Goal: Transaction & Acquisition: Purchase product/service

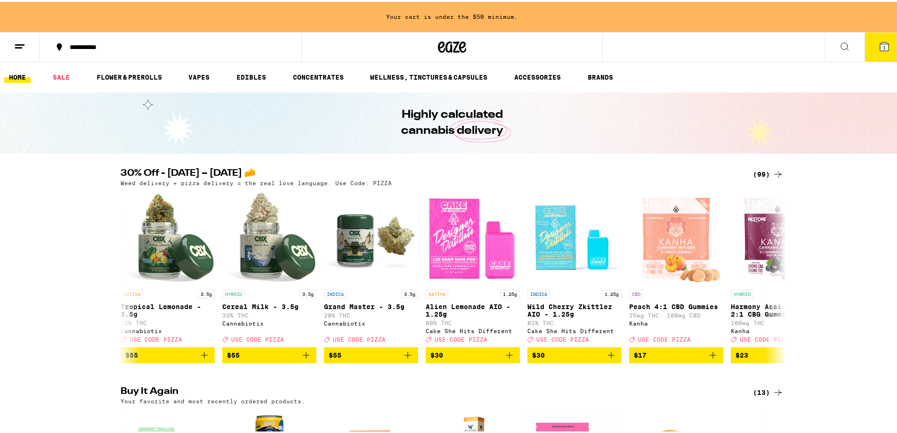
click at [833, 47] on icon at bounding box center [884, 44] width 11 height 11
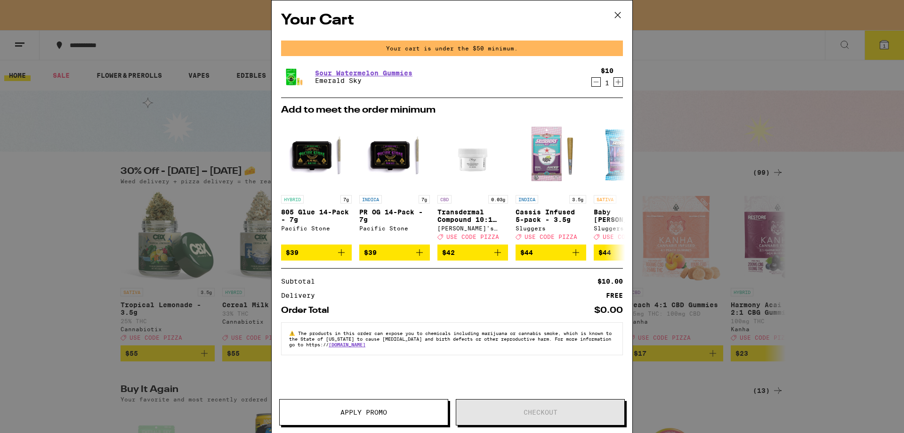
click at [618, 14] on icon at bounding box center [618, 15] width 14 height 14
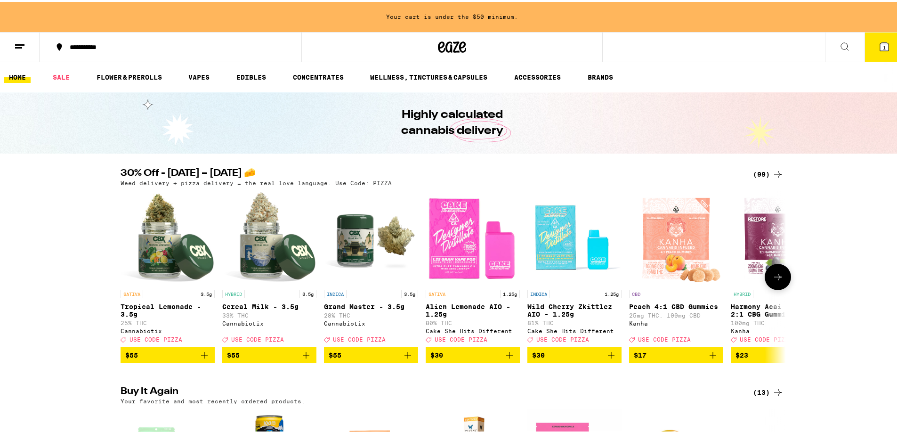
click at [300, 352] on icon "Add to bag" at bounding box center [305, 352] width 11 height 11
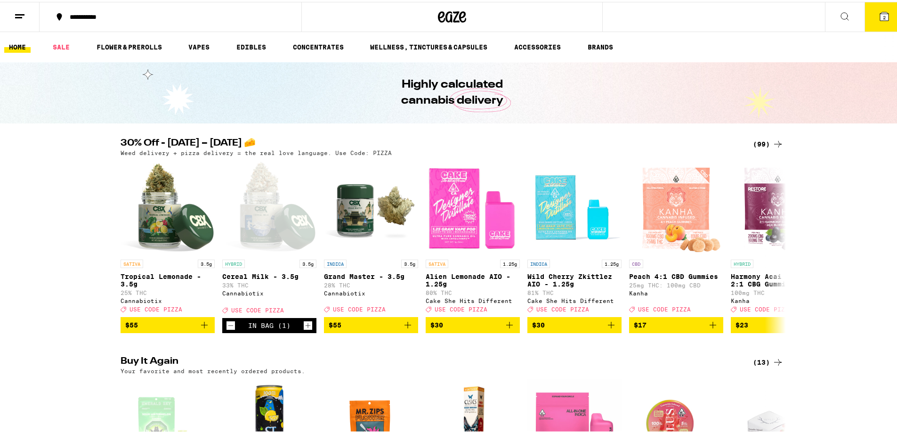
click at [833, 8] on button "2" at bounding box center [884, 14] width 40 height 29
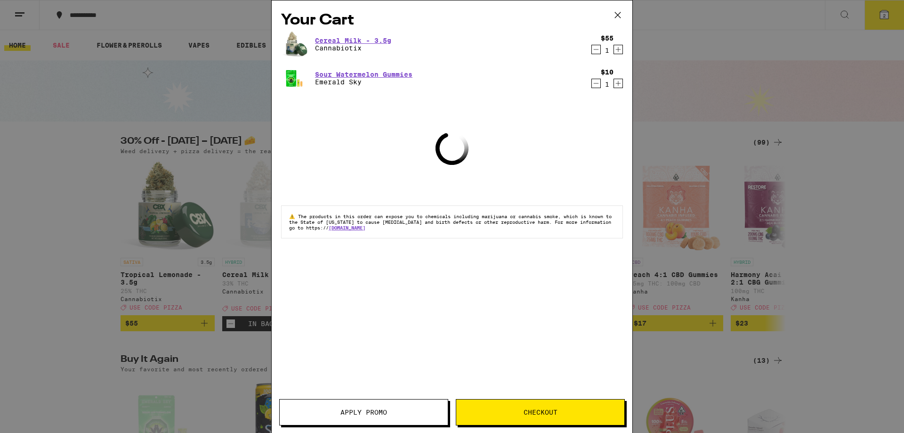
click at [371, 352] on span "Apply Promo" at bounding box center [363, 412] width 47 height 7
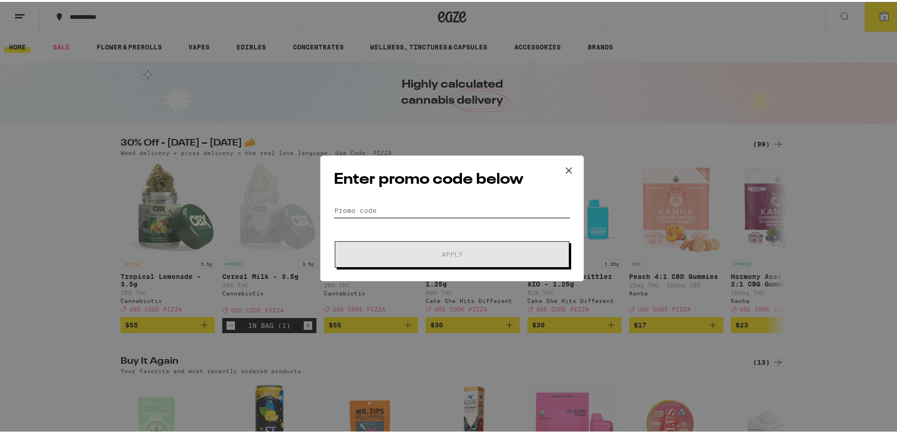
click at [420, 208] on input "Promo Code" at bounding box center [452, 209] width 236 height 14
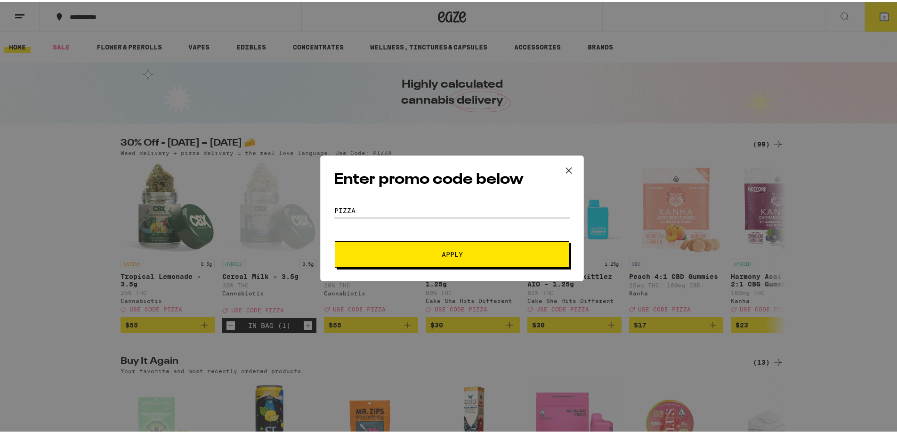
type input "PIZZA"
click at [448, 252] on span "Apply" at bounding box center [452, 252] width 21 height 7
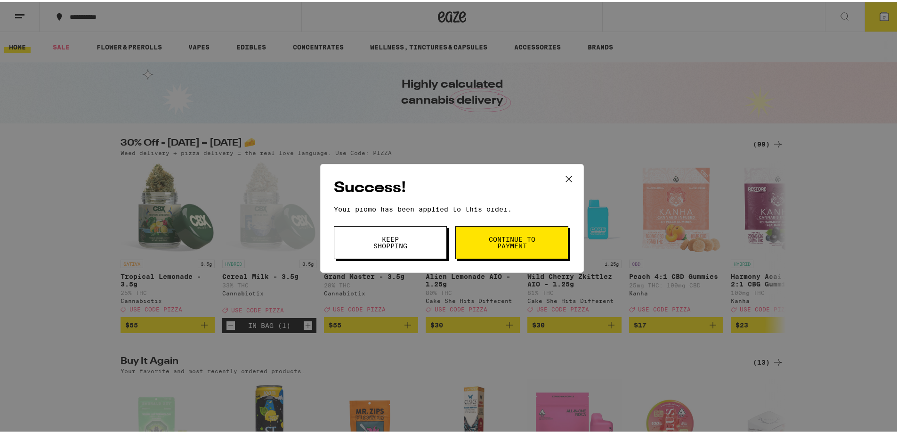
click at [491, 232] on button "Continue to payment" at bounding box center [511, 240] width 113 height 33
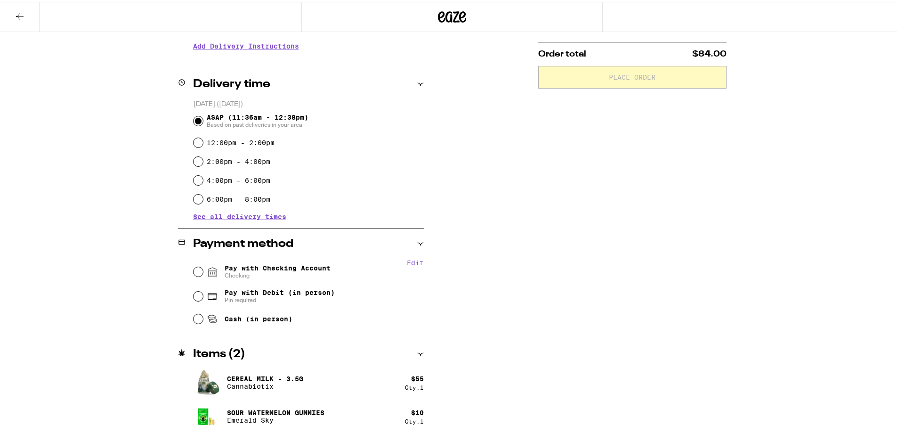
scroll to position [198, 0]
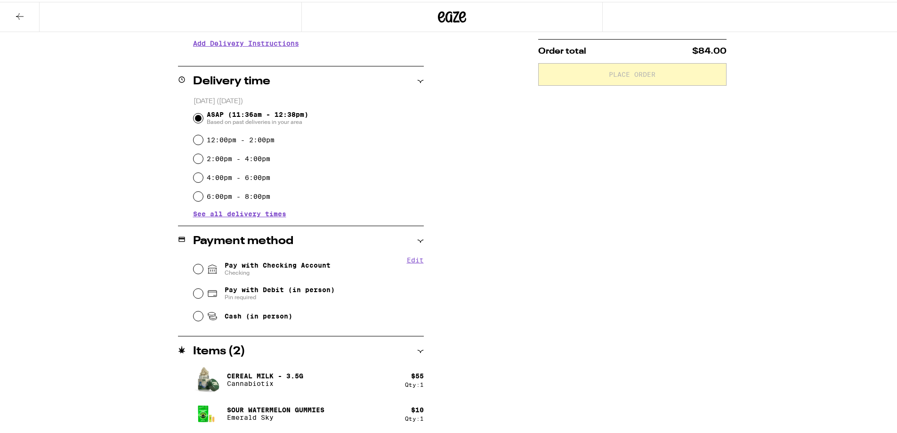
click at [207, 263] on icon at bounding box center [212, 266] width 11 height 11
click at [203, 263] on input "Pay with Checking Account Checking" at bounding box center [197, 266] width 9 height 9
radio input "true"
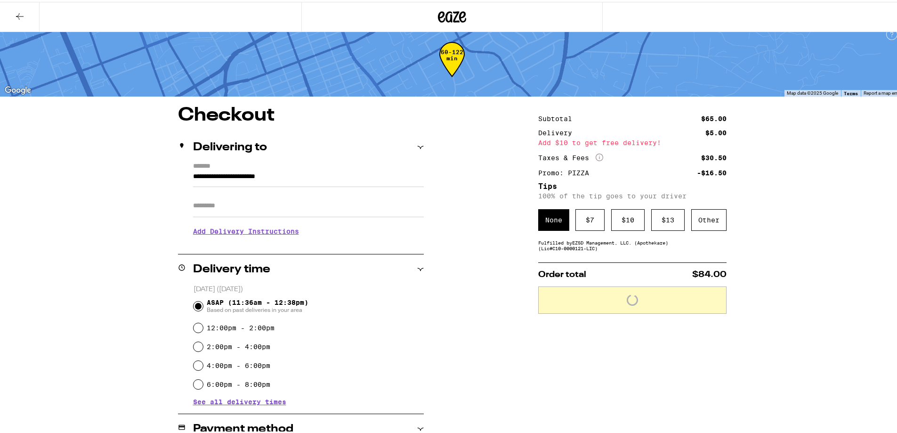
scroll to position [9, 0]
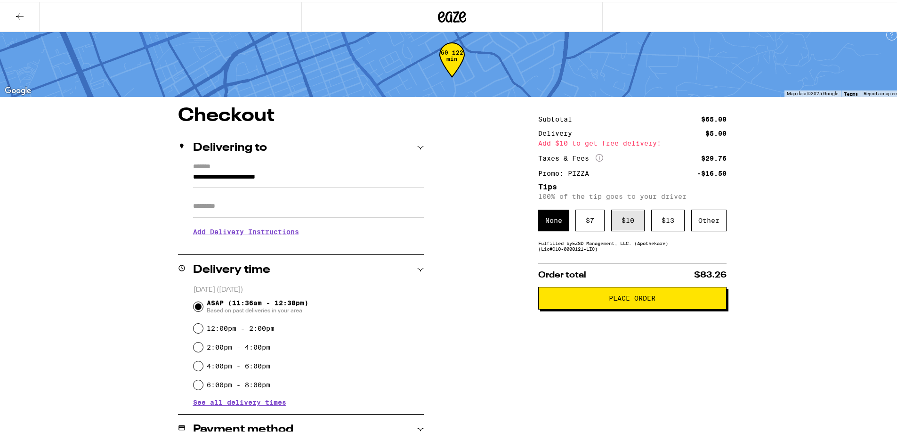
click at [621, 219] on div "$ 10" at bounding box center [627, 219] width 33 height 22
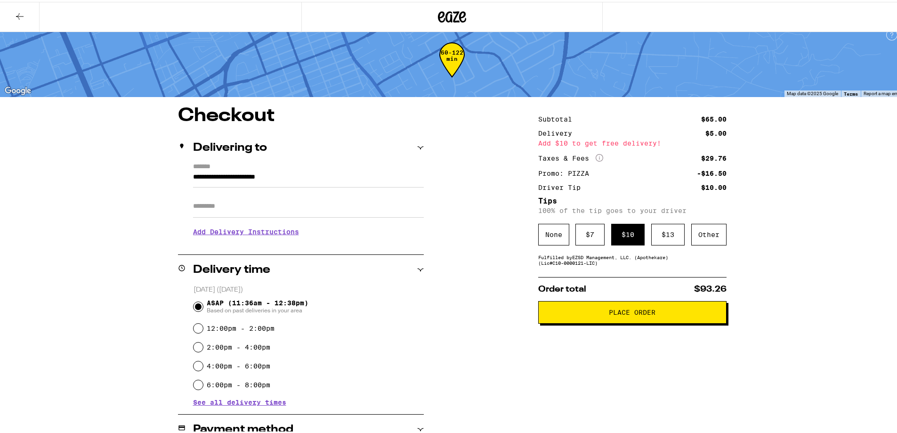
click at [613, 312] on span "Place Order" at bounding box center [632, 310] width 47 height 7
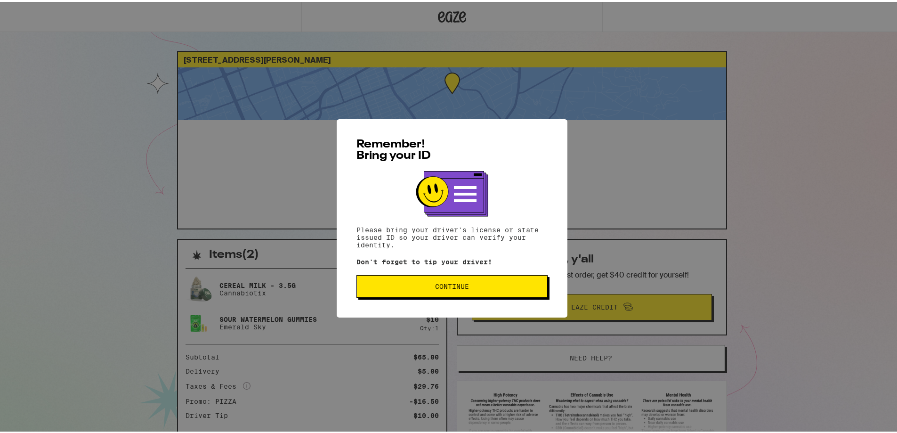
click at [450, 283] on span "Continue" at bounding box center [452, 284] width 34 height 7
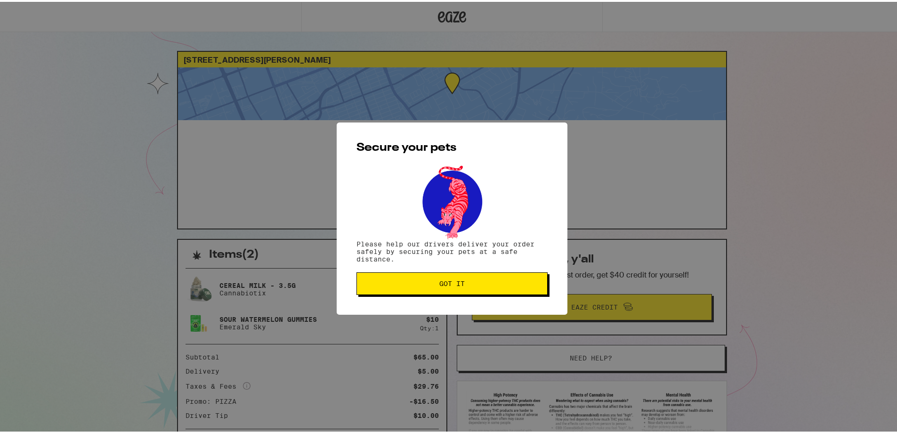
click at [446, 279] on span "Got it" at bounding box center [451, 281] width 25 height 7
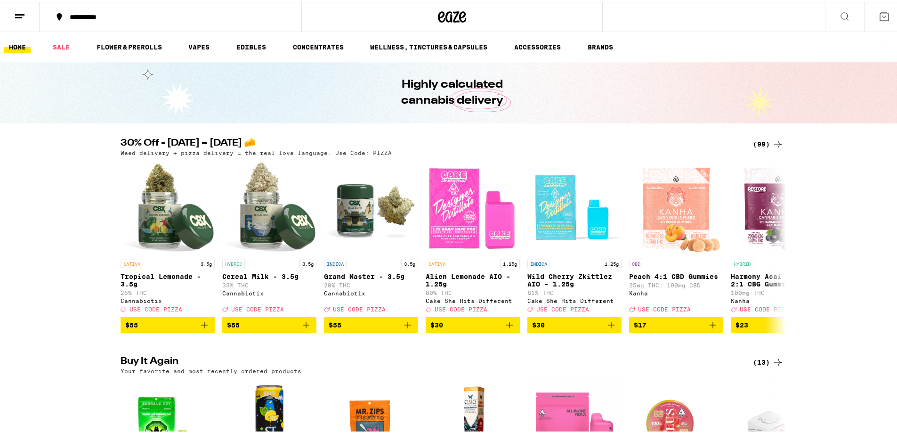
click at [422, 17] on div at bounding box center [451, 15] width 301 height 30
click at [459, 14] on icon at bounding box center [462, 14] width 7 height 11
click at [459, 12] on icon at bounding box center [462, 14] width 7 height 11
click at [20, 10] on icon at bounding box center [19, 14] width 11 height 11
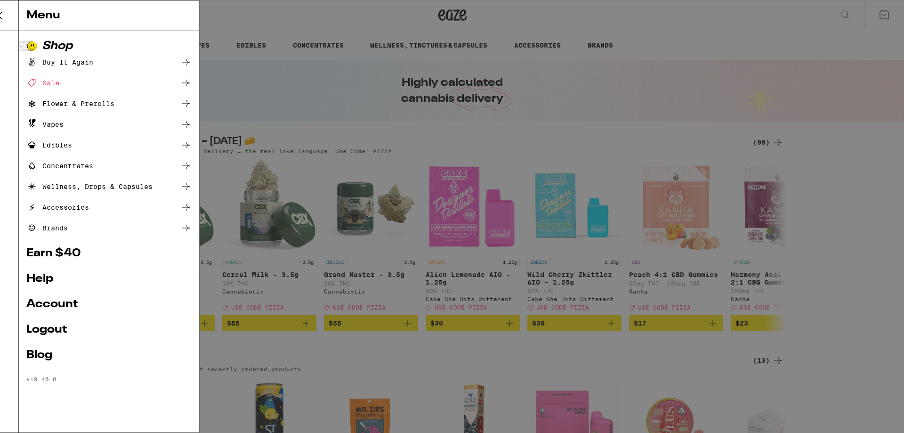
click at [799, 46] on div "Menu Shop Buy It Again Sale Flower & Prerolls Vapes Edibles Concentrates Wellne…" at bounding box center [452, 216] width 904 height 433
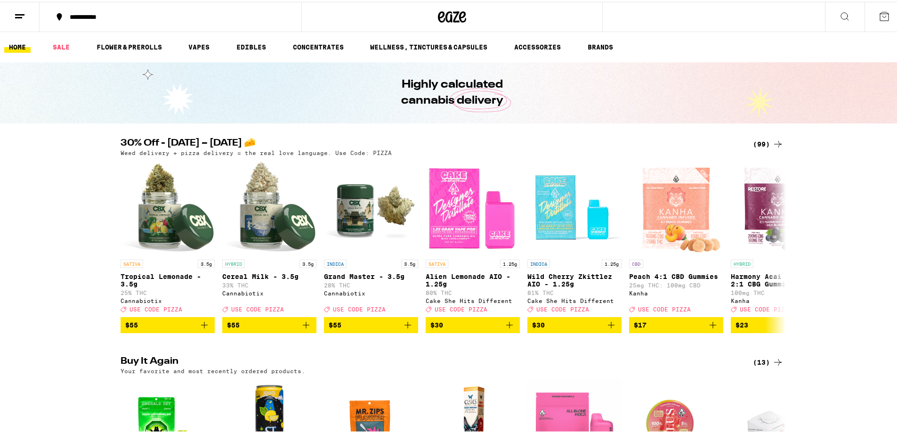
click at [879, 13] on icon at bounding box center [884, 14] width 11 height 11
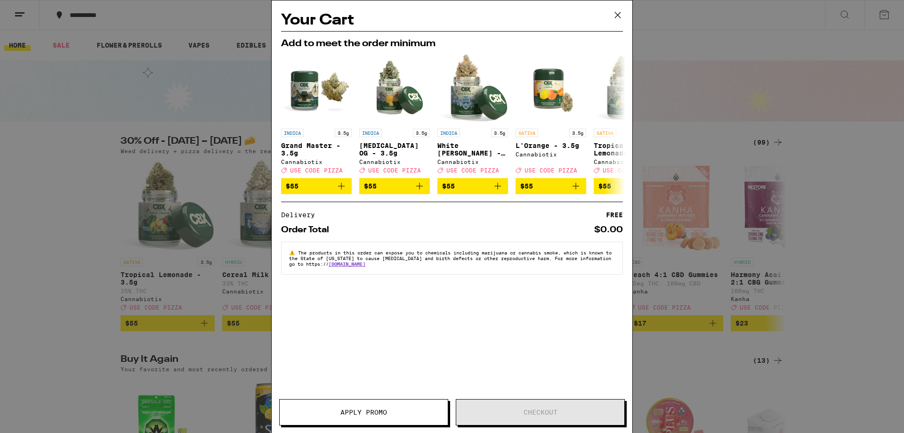
click at [617, 16] on icon at bounding box center [618, 15] width 14 height 14
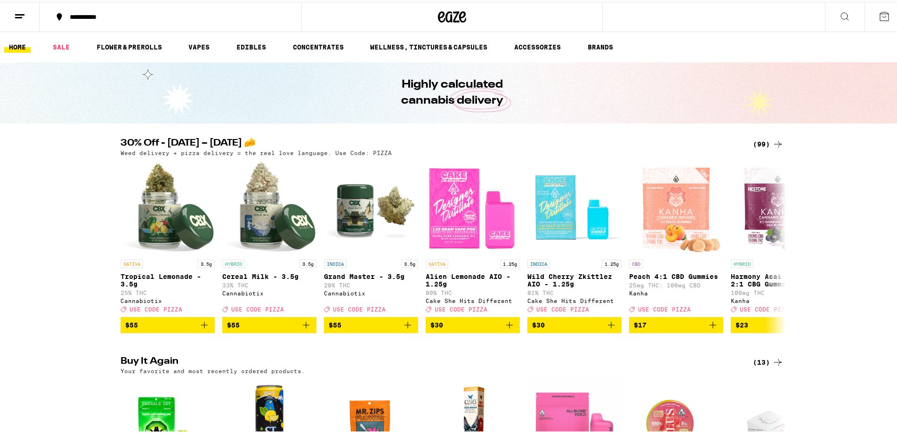
click at [18, 9] on icon at bounding box center [19, 14] width 11 height 11
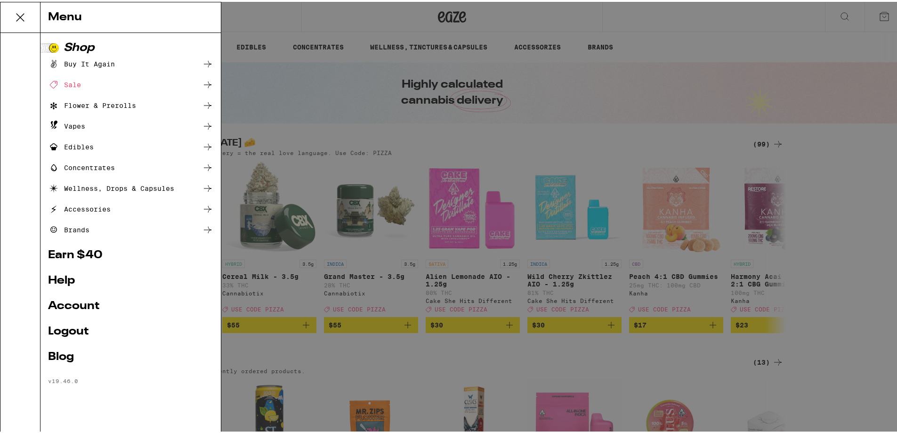
click at [26, 15] on icon at bounding box center [20, 15] width 19 height 19
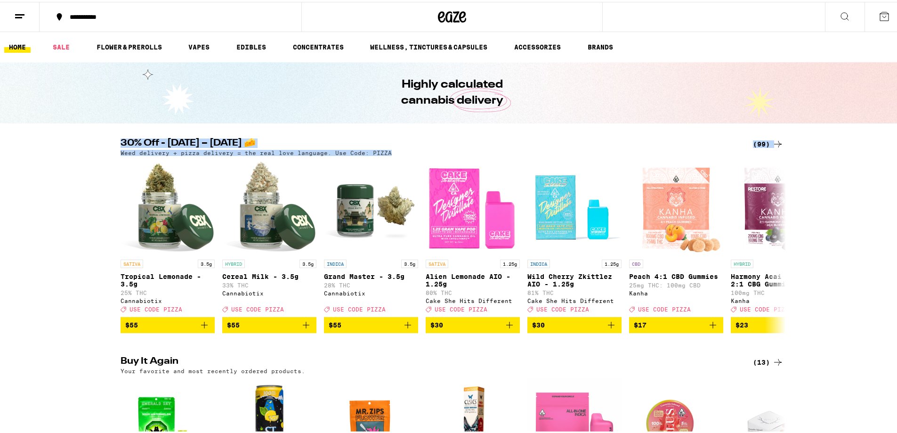
drag, startPoint x: 115, startPoint y: 135, endPoint x: 420, endPoint y: 154, distance: 306.2
click at [403, 149] on div "Weed delivery + pizza delivery = the real love language. Use Code: PIZZA" at bounding box center [452, 151] width 663 height 6
drag, startPoint x: 394, startPoint y: 153, endPoint x: 86, endPoint y: 129, distance: 308.4
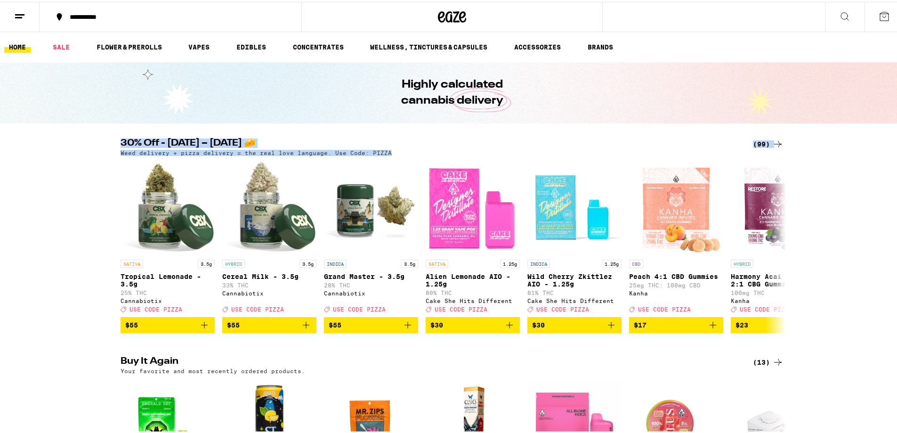
drag, startPoint x: 95, startPoint y: 126, endPoint x: 420, endPoint y: 149, distance: 326.6
click at [419, 148] on div "Weed delivery + pizza delivery = the real love language. Use Code: PIZZA" at bounding box center [452, 151] width 663 height 6
drag, startPoint x: 399, startPoint y: 151, endPoint x: 103, endPoint y: 130, distance: 296.9
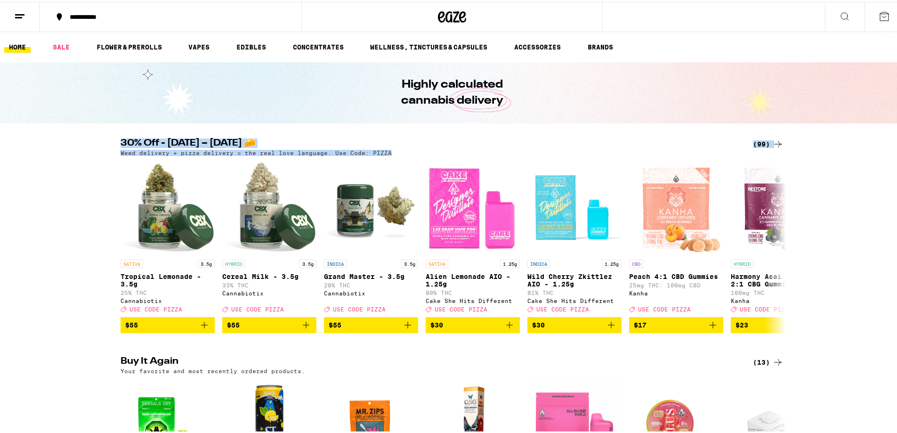
drag, startPoint x: 426, startPoint y: 151, endPoint x: 71, endPoint y: 136, distance: 355.3
click at [84, 144] on div "30% Off - Sept 5 – National Cheese Pizza Day 🧀 (99) Weed delivery + pizza deliv…" at bounding box center [452, 234] width 904 height 194
drag, startPoint x: 93, startPoint y: 132, endPoint x: 426, endPoint y: 153, distance: 333.0
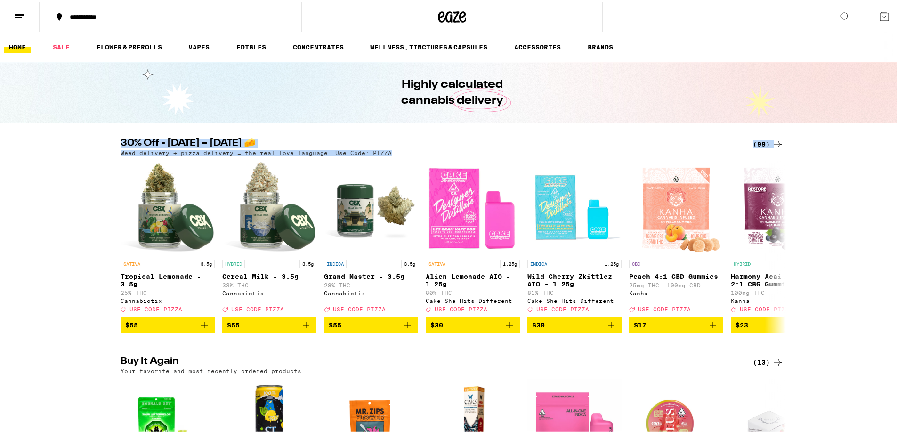
click at [423, 150] on div "Weed delivery + pizza delivery = the real love language. Use Code: PIZZA" at bounding box center [452, 151] width 663 height 6
drag, startPoint x: 389, startPoint y: 149, endPoint x: 99, endPoint y: 129, distance: 290.2
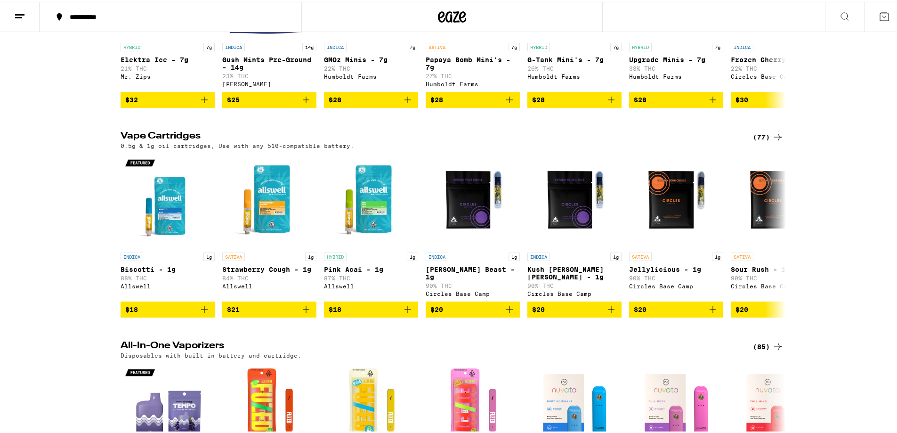
scroll to position [800, 0]
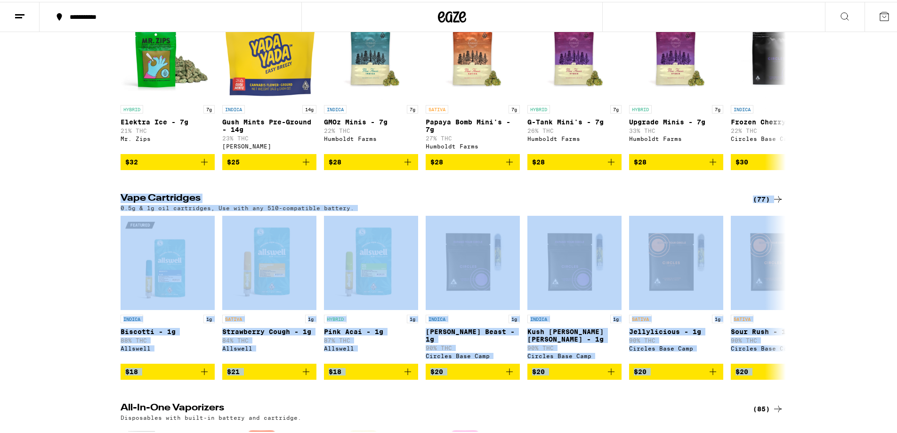
drag, startPoint x: 99, startPoint y: 208, endPoint x: 815, endPoint y: 389, distance: 738.1
click at [813, 378] on div "Vape Cartridges (77) 0.5g & 1g oil cartridges, Use with any 510-compatible batt…" at bounding box center [452, 285] width 904 height 186
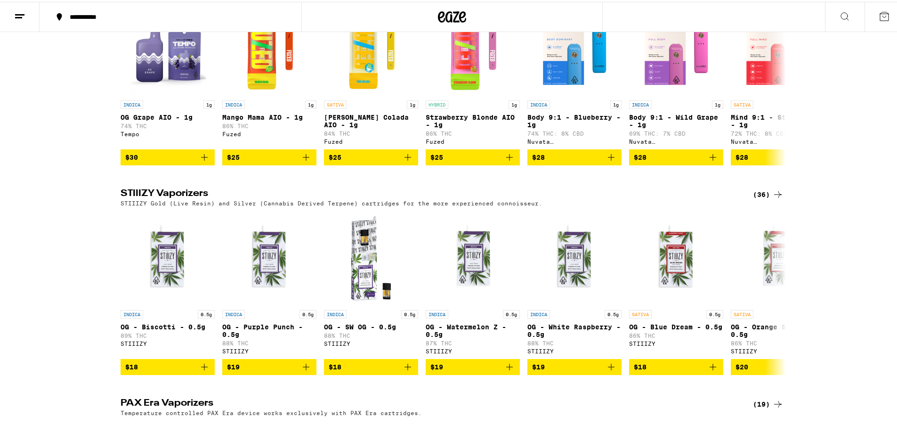
scroll to position [1412, 0]
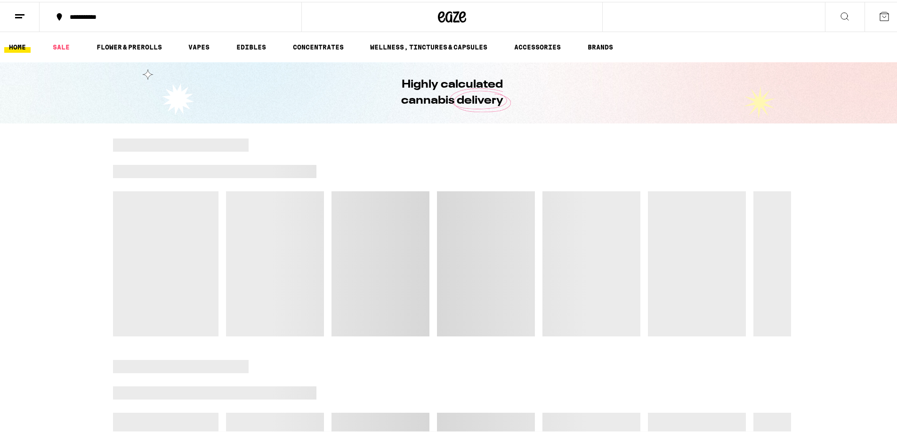
click at [879, 14] on icon at bounding box center [884, 14] width 11 height 11
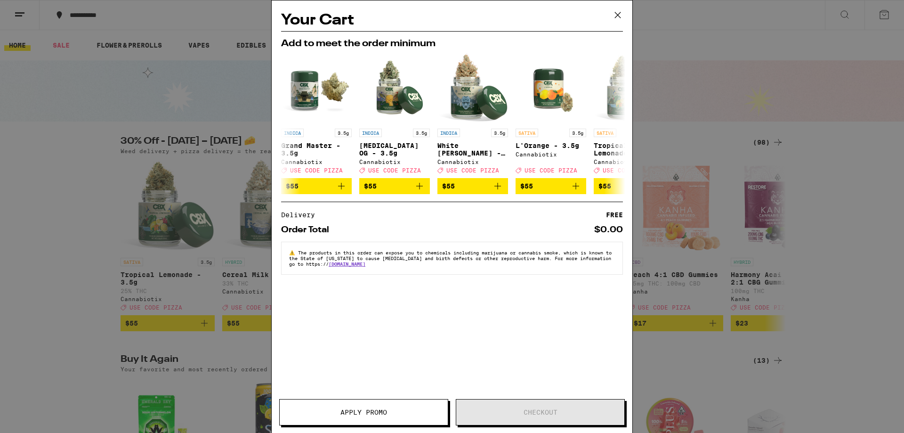
click at [618, 13] on icon at bounding box center [618, 15] width 14 height 14
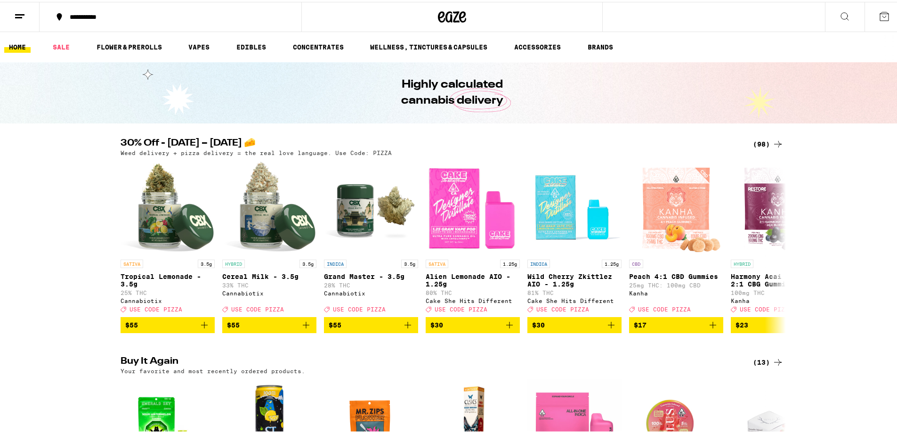
click at [20, 11] on icon at bounding box center [19, 14] width 11 height 11
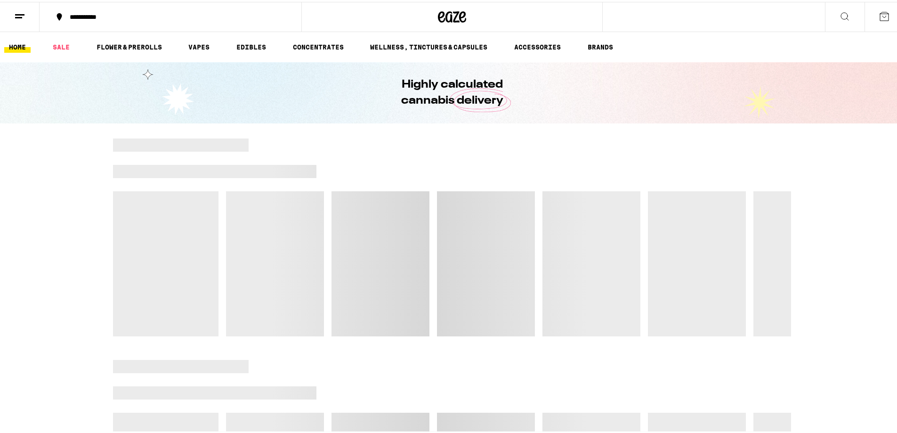
click at [839, 16] on icon at bounding box center [844, 14] width 11 height 11
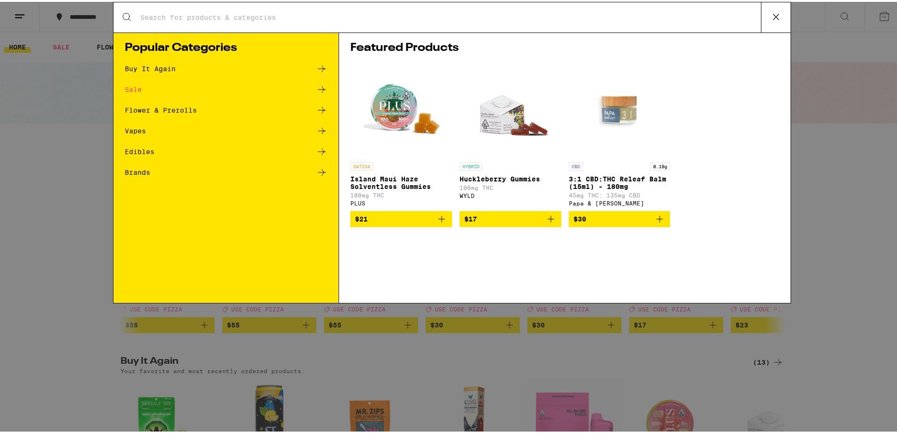
click at [874, 13] on div "Search for Products Popular Categories Buy It Again Sale Flower & Prerolls Vape…" at bounding box center [452, 216] width 904 height 433
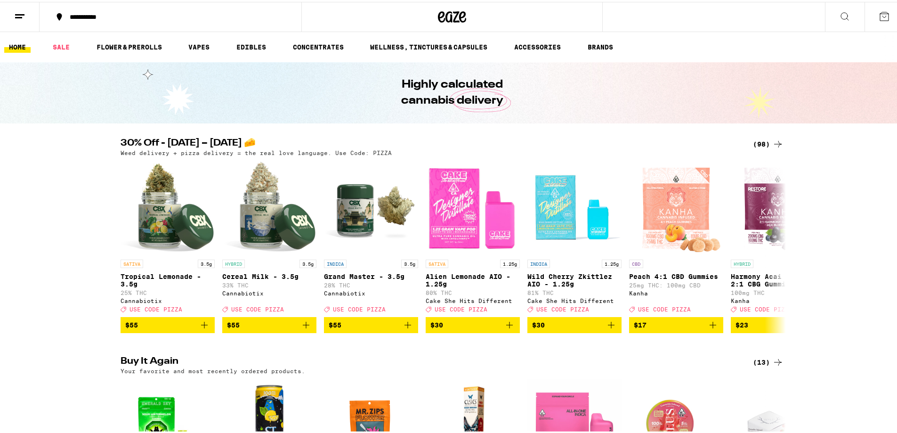
click at [849, 12] on button at bounding box center [845, 15] width 40 height 30
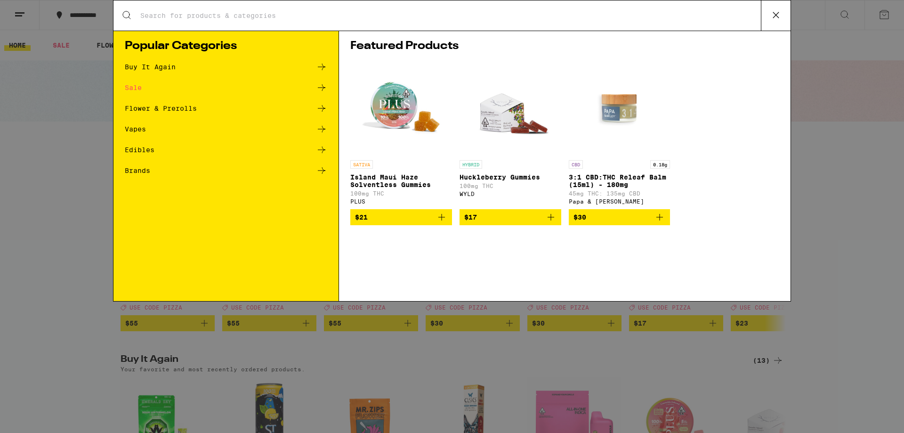
click at [883, 10] on div "Search for Products Popular Categories Buy It Again Sale Flower & Prerolls Vape…" at bounding box center [452, 216] width 904 height 433
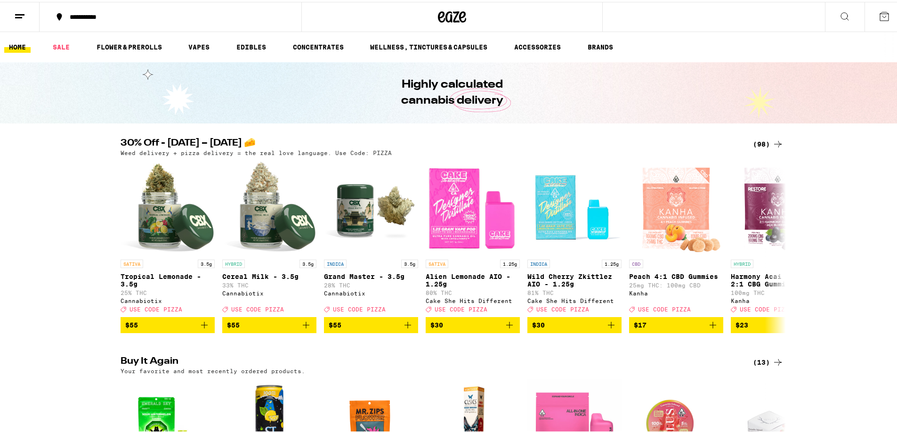
click at [880, 12] on icon at bounding box center [884, 14] width 8 height 8
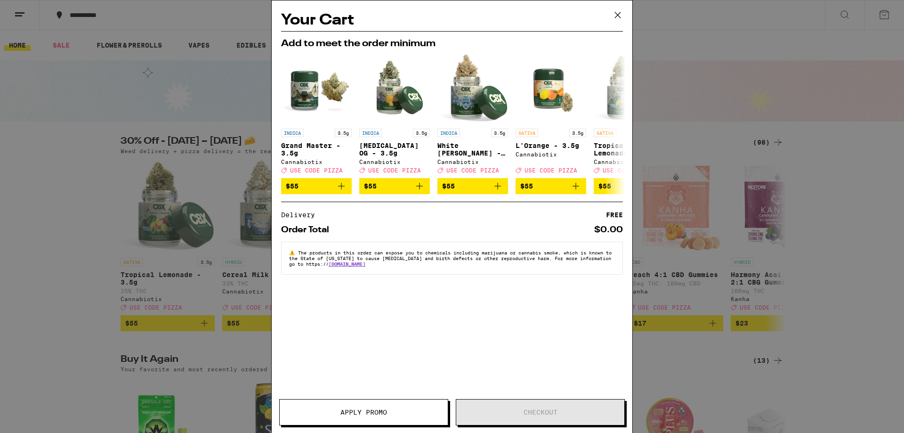
click at [624, 13] on icon at bounding box center [618, 15] width 14 height 14
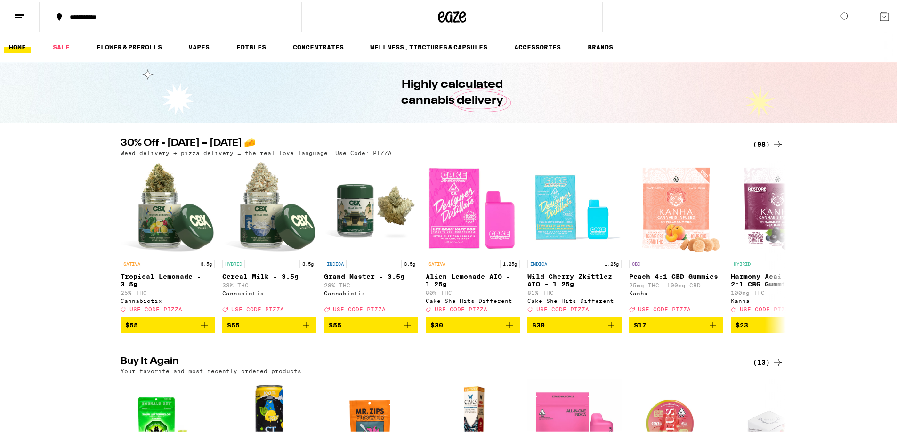
click at [28, 14] on button at bounding box center [20, 15] width 40 height 30
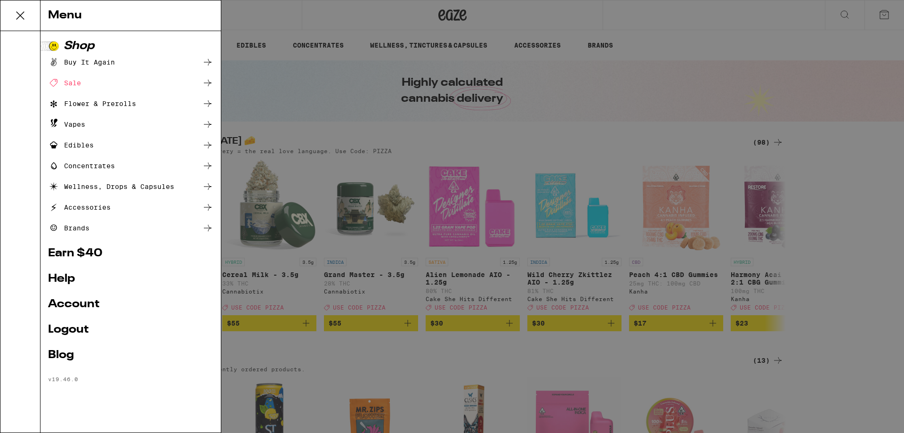
click at [66, 303] on link "Account" at bounding box center [130, 303] width 165 height 11
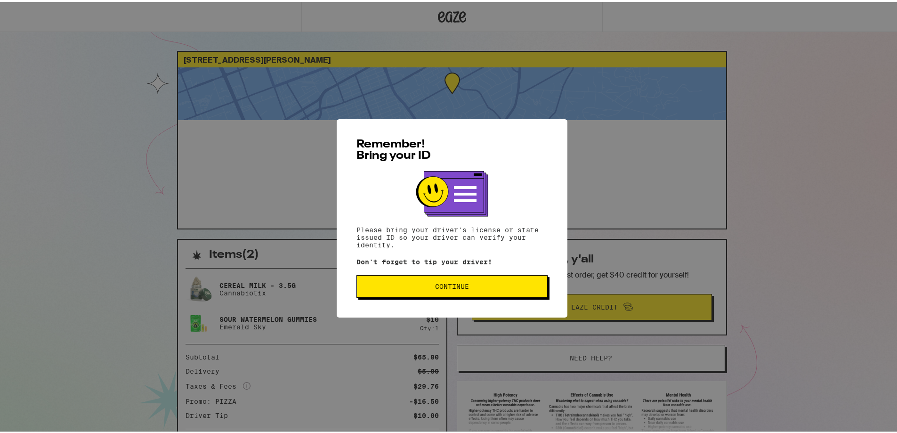
click at [444, 286] on span "Continue" at bounding box center [452, 284] width 34 height 7
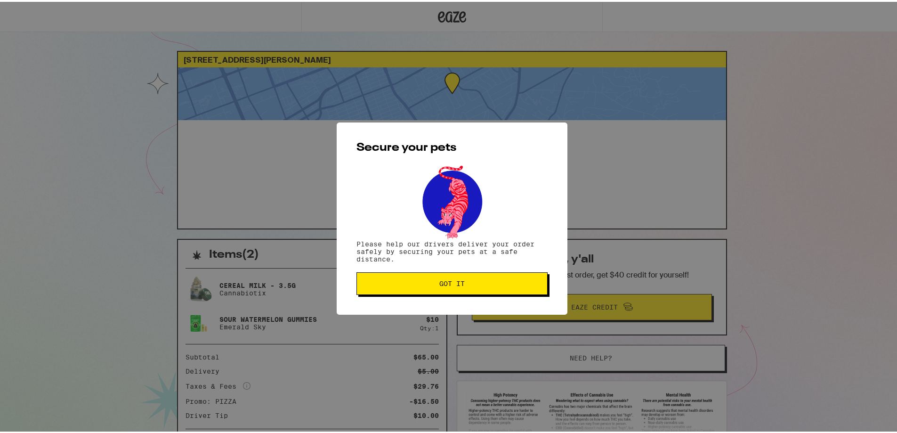
click at [453, 284] on span "Got it" at bounding box center [451, 281] width 25 height 7
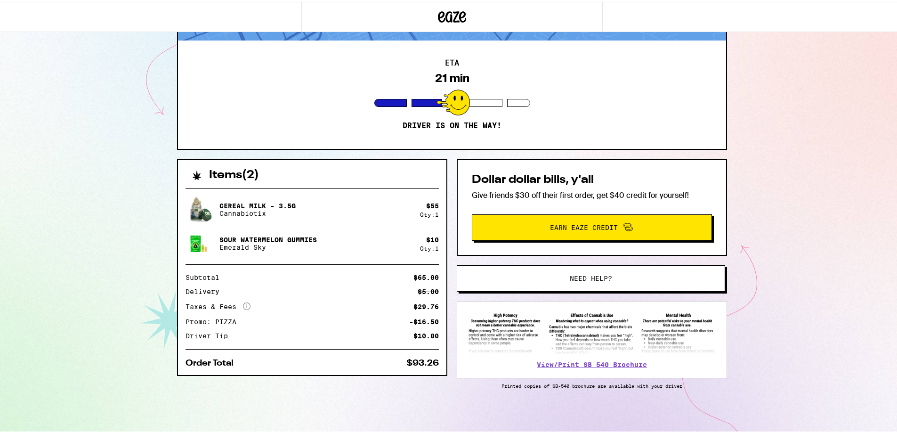
scroll to position [82, 0]
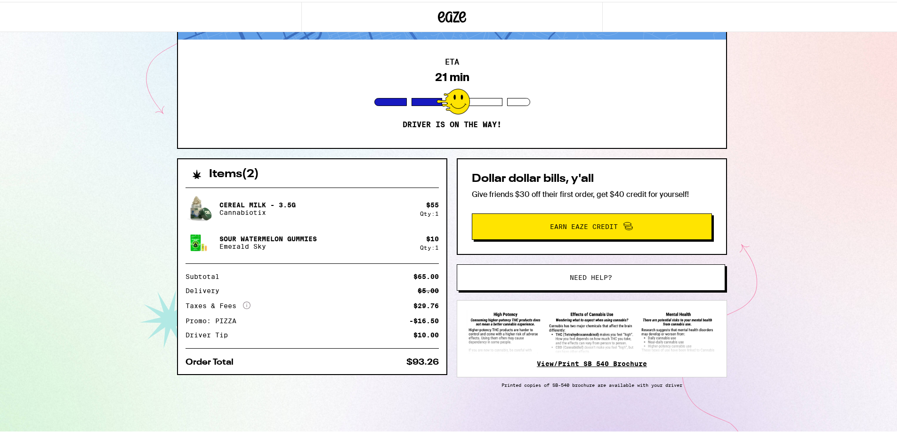
click at [585, 358] on link "View/Print SB 540 Brochure" at bounding box center [592, 362] width 110 height 8
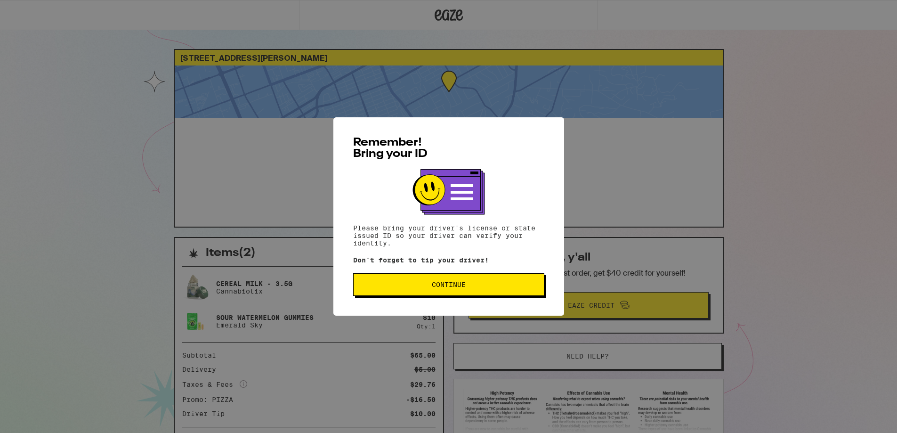
scroll to position [82, 0]
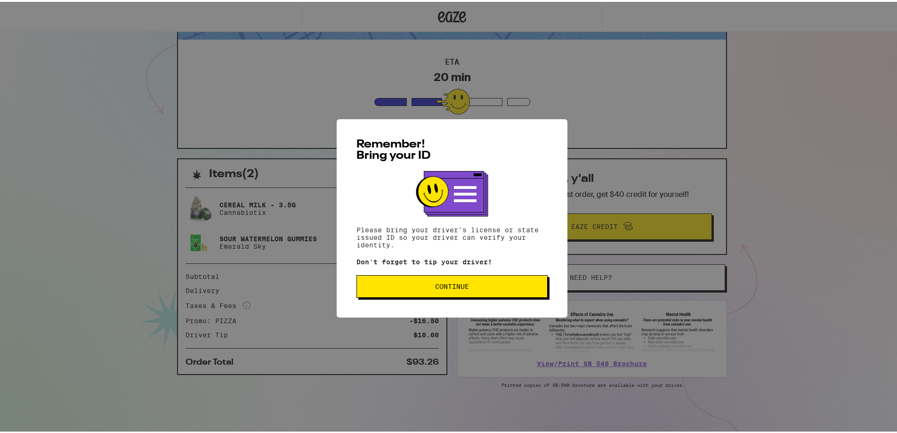
click at [450, 287] on span "Continue" at bounding box center [452, 284] width 34 height 7
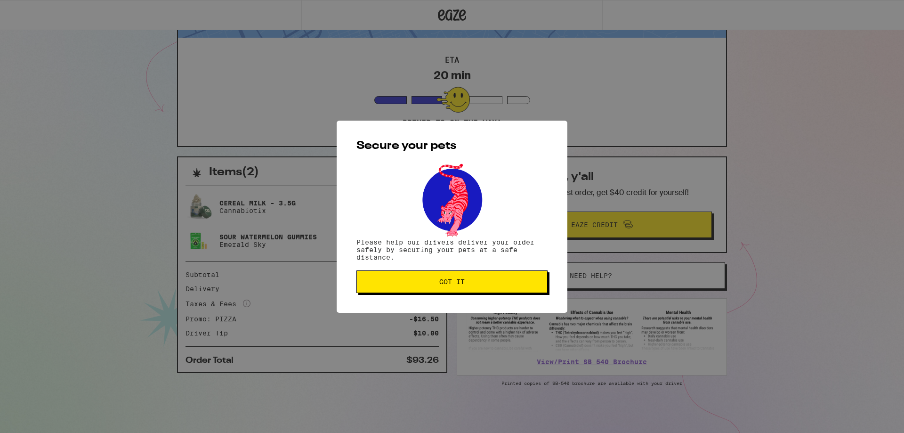
click at [432, 289] on button "Got it" at bounding box center [451, 281] width 191 height 23
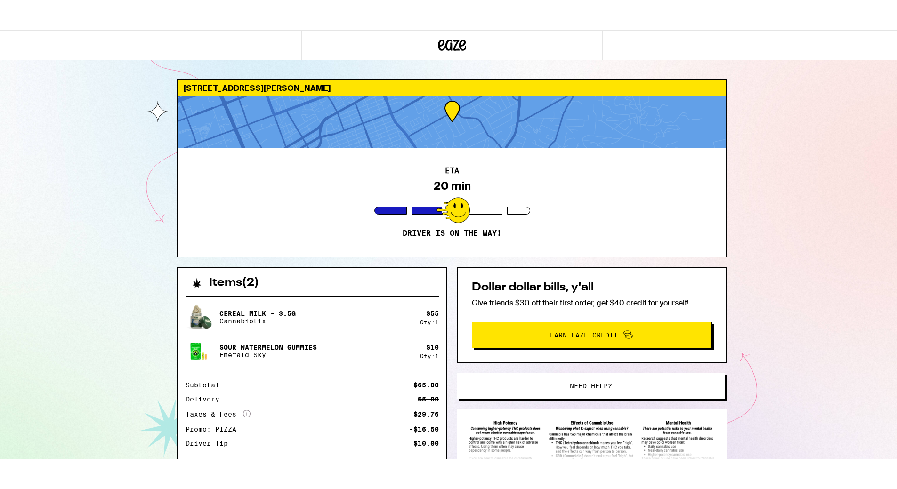
scroll to position [0, 0]
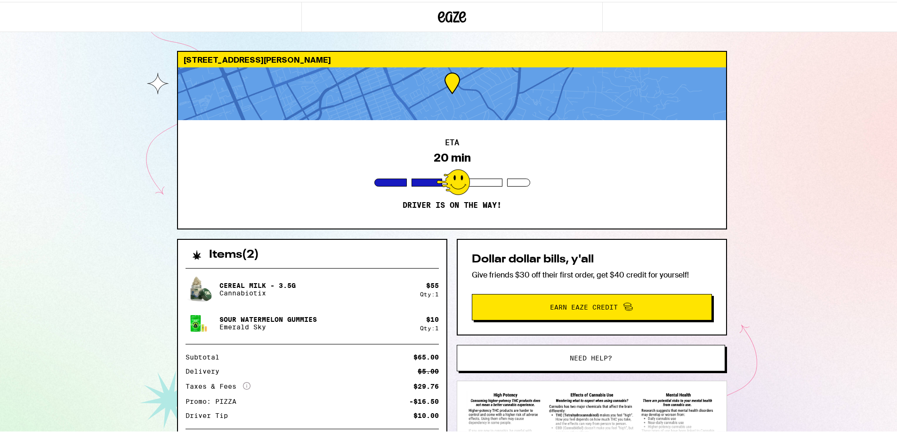
drag, startPoint x: 446, startPoint y: 181, endPoint x: 499, endPoint y: 212, distance: 60.8
click at [451, 185] on div at bounding box center [452, 180] width 33 height 26
drag, startPoint x: 414, startPoint y: 134, endPoint x: 511, endPoint y: 215, distance: 126.0
click at [511, 215] on div "ETA 20 min Driver is on the way!" at bounding box center [452, 172] width 548 height 108
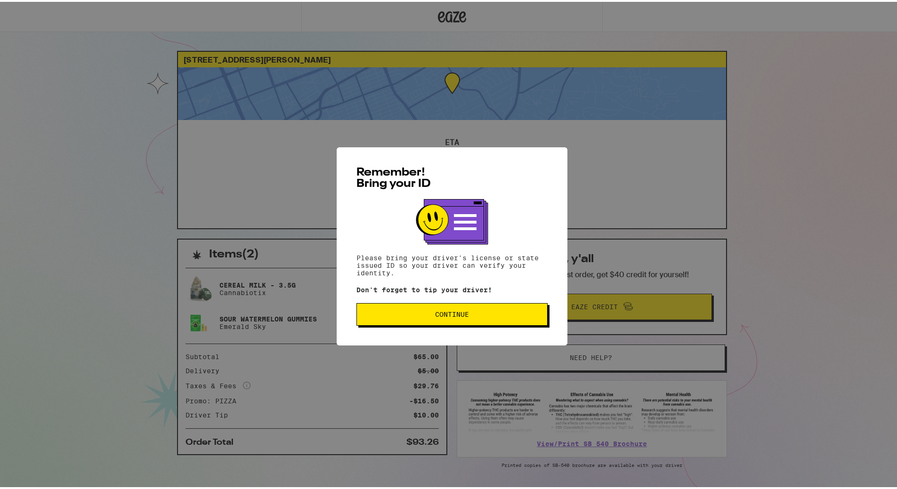
click at [454, 313] on span "Continue" at bounding box center [452, 312] width 34 height 7
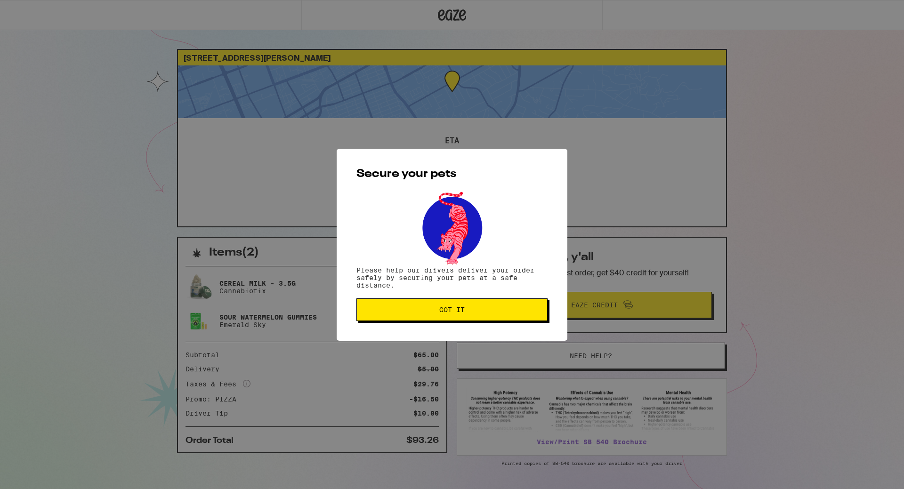
click at [443, 313] on span "Got it" at bounding box center [451, 309] width 25 height 7
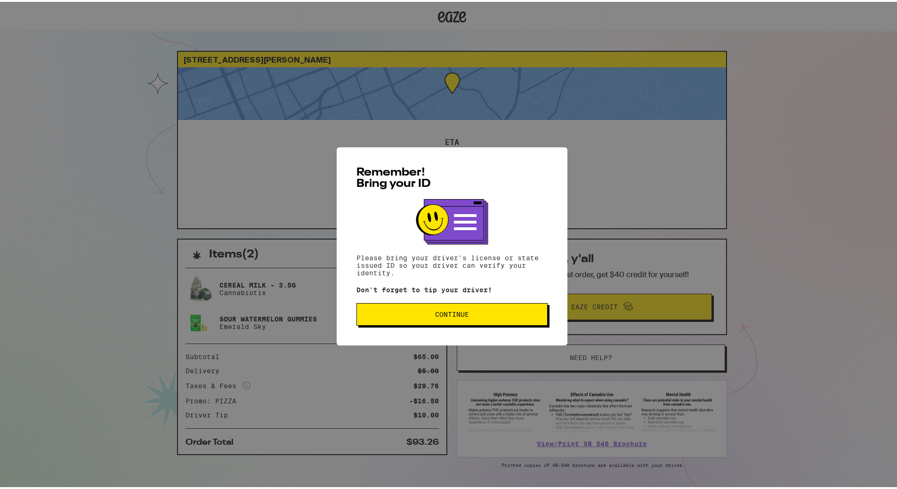
click at [442, 316] on span "Continue" at bounding box center [452, 312] width 34 height 7
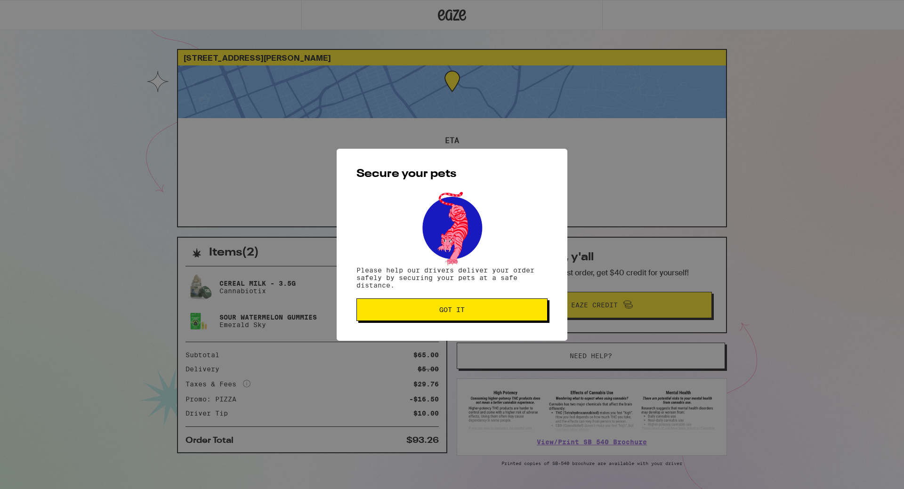
click at [439, 302] on button "Got it" at bounding box center [451, 309] width 191 height 23
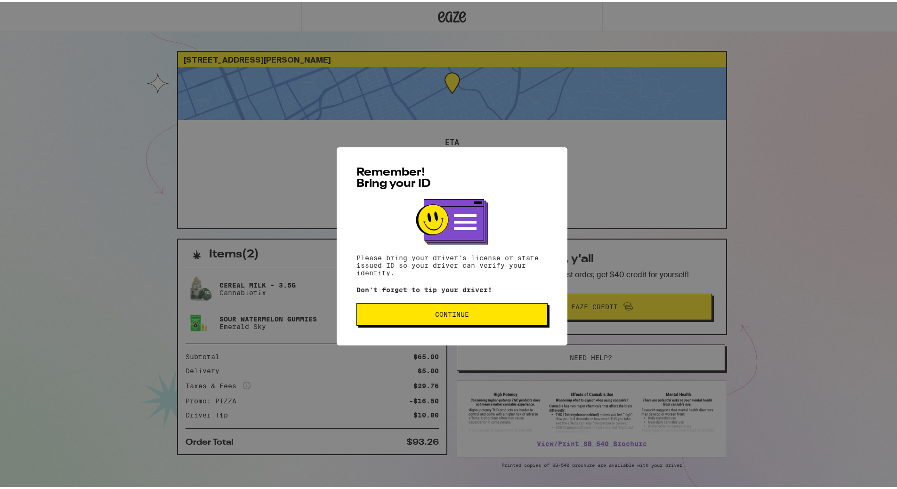
click at [497, 311] on span "Continue" at bounding box center [451, 312] width 175 height 7
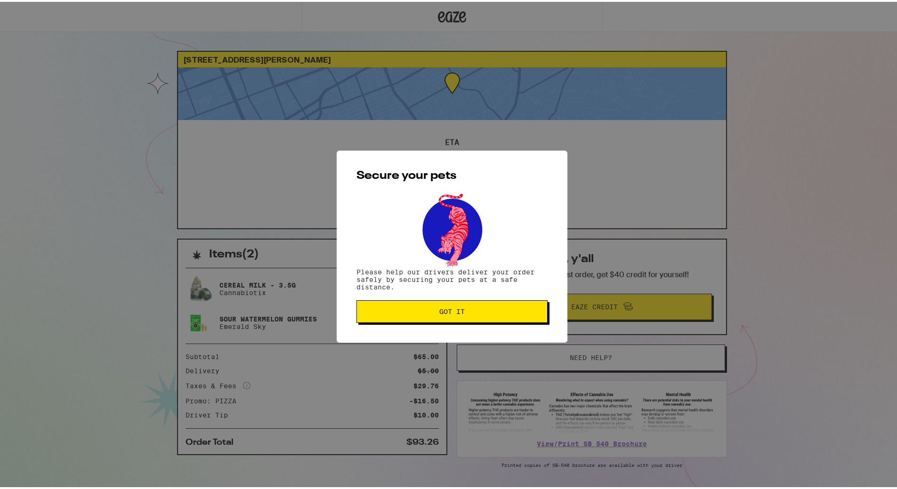
drag, startPoint x: 416, startPoint y: 305, endPoint x: 413, endPoint y: 312, distance: 7.9
click at [415, 310] on button "Got it" at bounding box center [451, 309] width 191 height 23
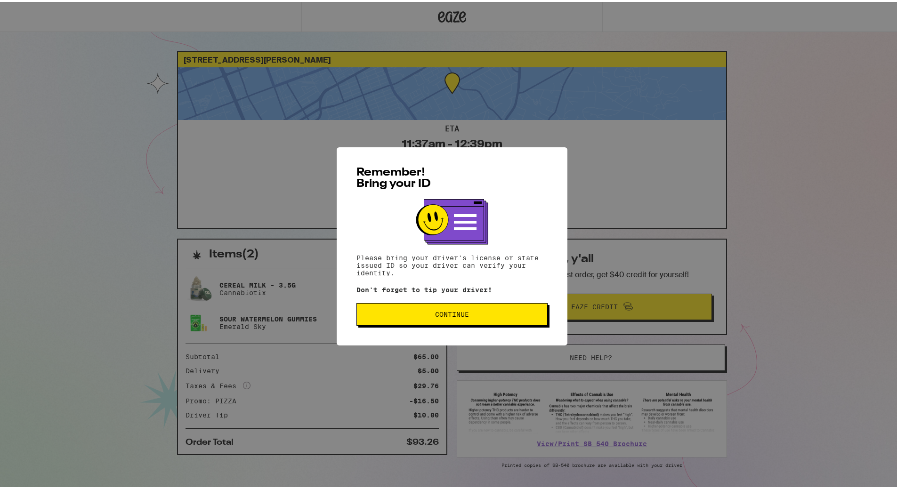
click at [471, 323] on button "Continue" at bounding box center [451, 312] width 191 height 23
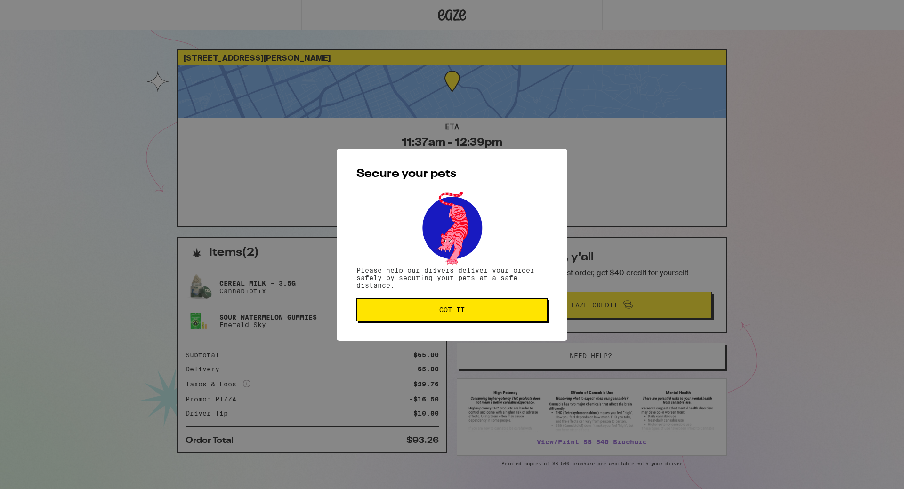
click at [478, 313] on span "Got it" at bounding box center [451, 309] width 175 height 7
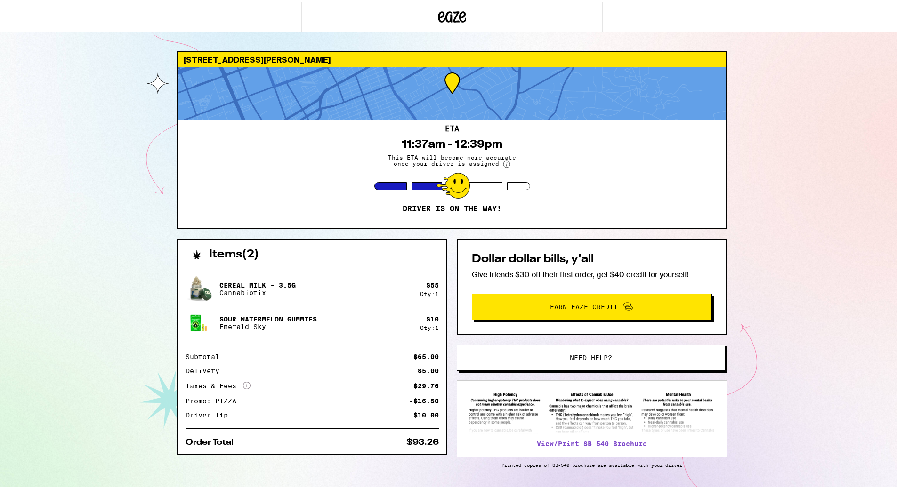
click at [755, 129] on div "[STREET_ADDRESS][PERSON_NAME] 11:37am - 12:39pm This ETA will become more accur…" at bounding box center [452, 256] width 904 height 513
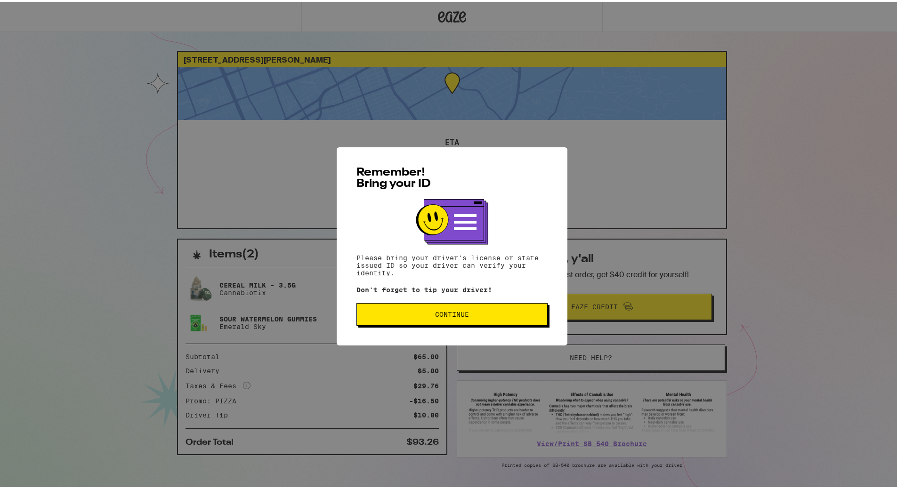
click at [469, 315] on span "Continue" at bounding box center [451, 312] width 175 height 7
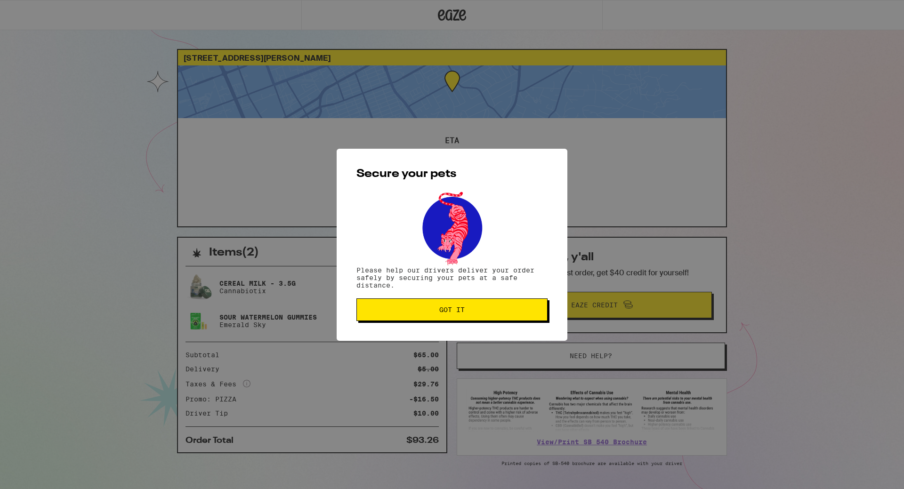
click at [467, 307] on button "Got it" at bounding box center [451, 309] width 191 height 23
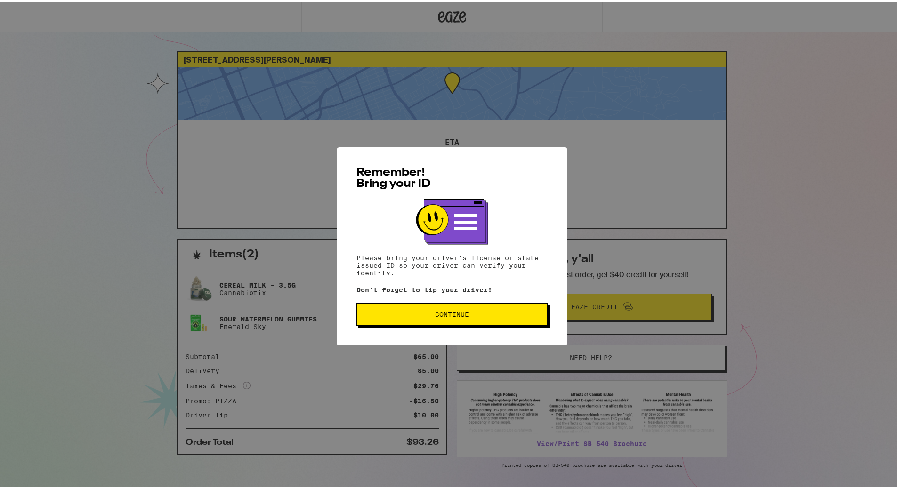
click at [440, 317] on button "Continue" at bounding box center [451, 312] width 191 height 23
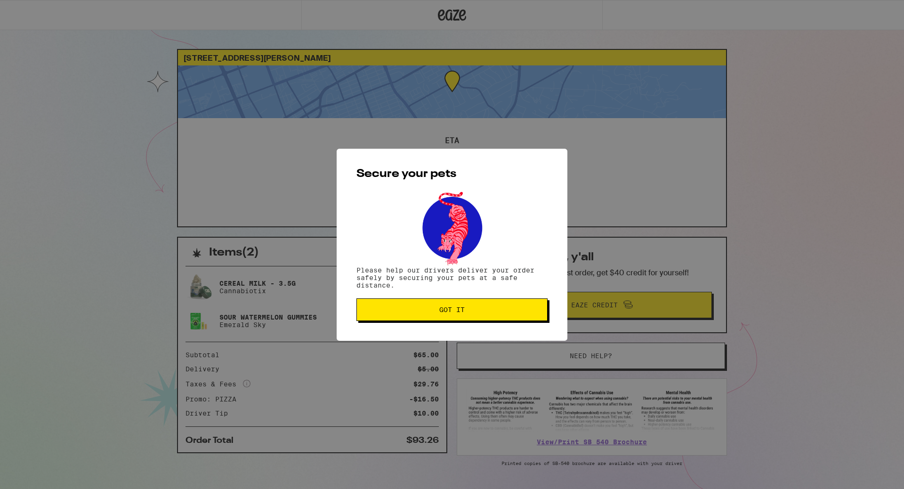
click at [442, 312] on span "Got it" at bounding box center [451, 309] width 25 height 7
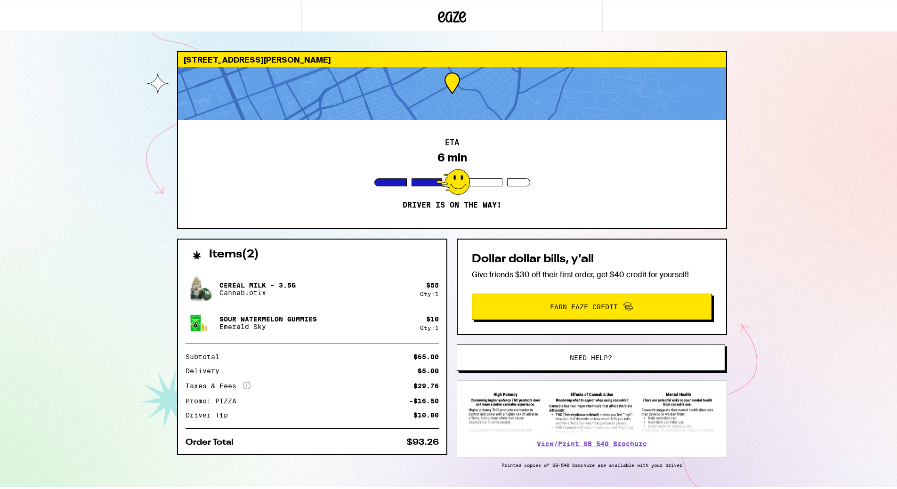
click at [441, 86] on div at bounding box center [452, 91] width 548 height 53
drag, startPoint x: 450, startPoint y: 80, endPoint x: 450, endPoint y: 84, distance: 4.7
click at [450, 84] on div at bounding box center [452, 91] width 548 height 53
click at [449, 90] on div at bounding box center [452, 91] width 548 height 53
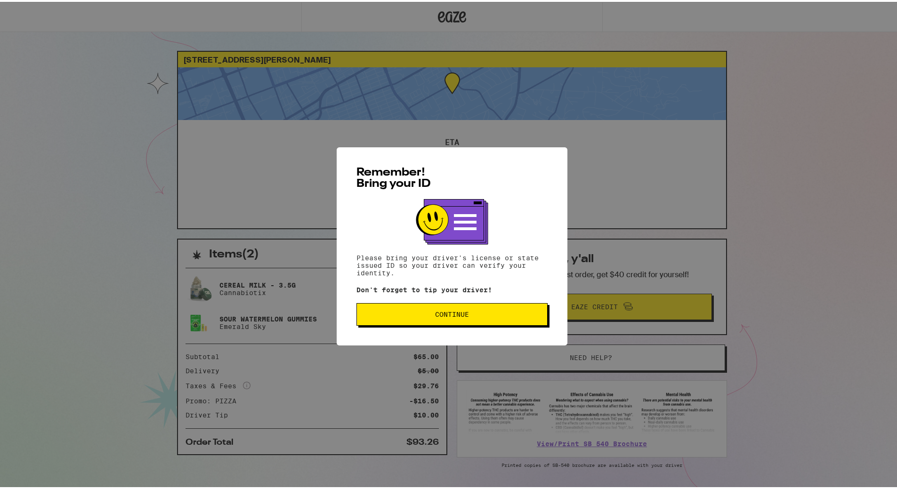
click at [456, 316] on span "Continue" at bounding box center [452, 312] width 34 height 7
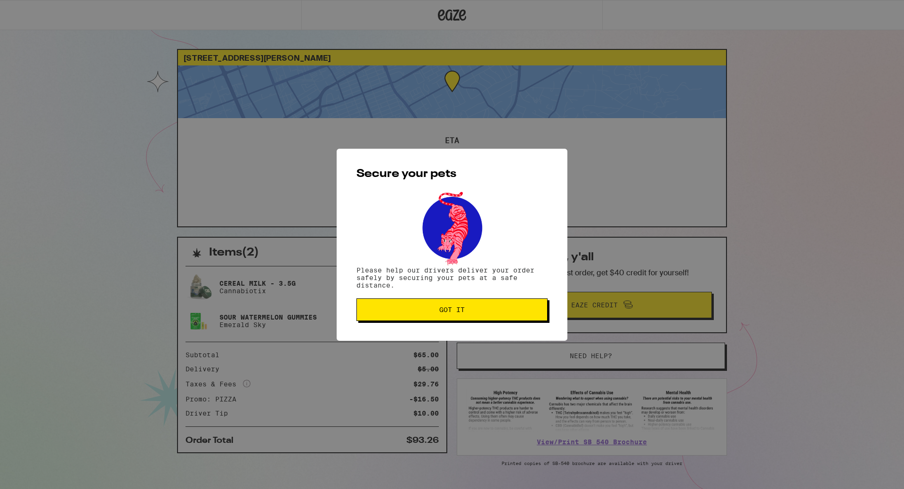
click at [448, 308] on span "Got it" at bounding box center [451, 309] width 25 height 7
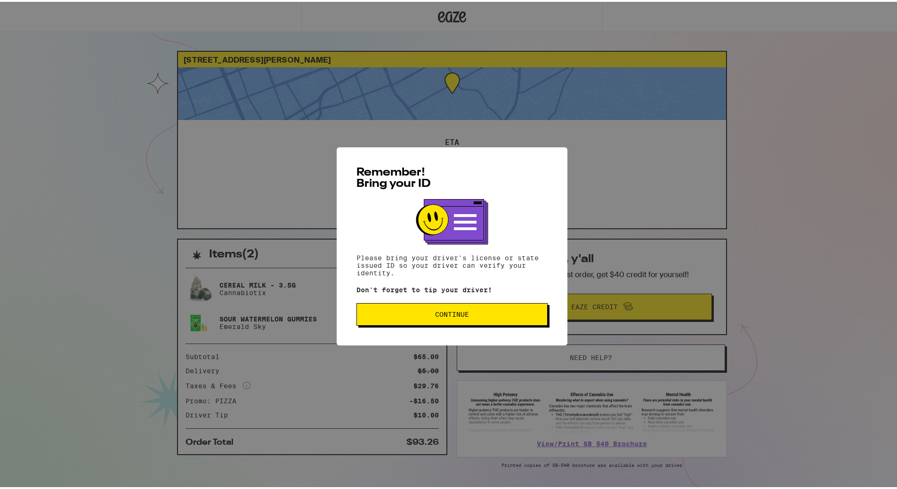
click at [439, 321] on button "Continue" at bounding box center [451, 312] width 191 height 23
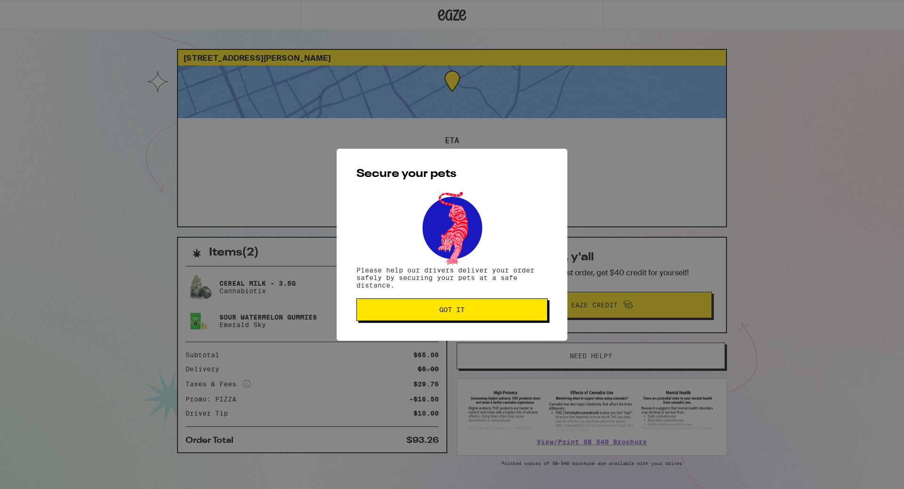
drag, startPoint x: 441, startPoint y: 308, endPoint x: 431, endPoint y: 258, distance: 51.4
click at [441, 308] on span "Got it" at bounding box center [451, 309] width 25 height 7
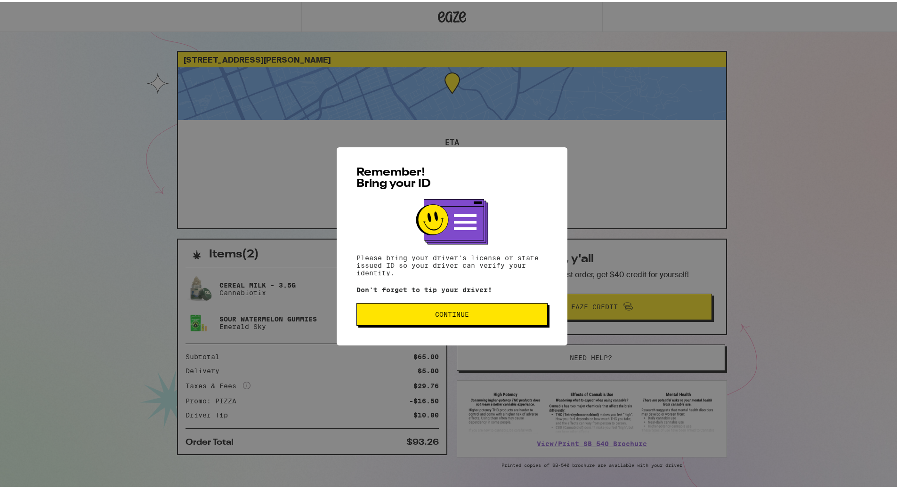
click at [430, 318] on button "Continue" at bounding box center [451, 312] width 191 height 23
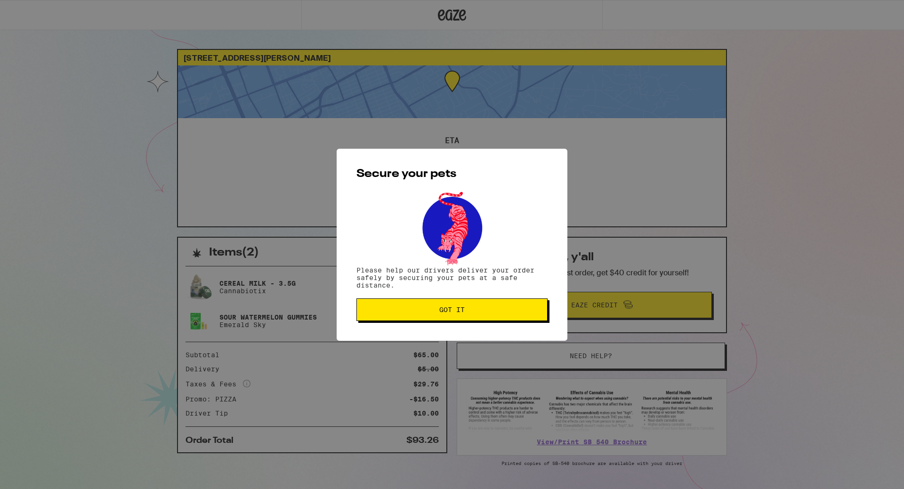
click at [429, 311] on span "Got it" at bounding box center [451, 309] width 175 height 7
